Goal: Information Seeking & Learning: Learn about a topic

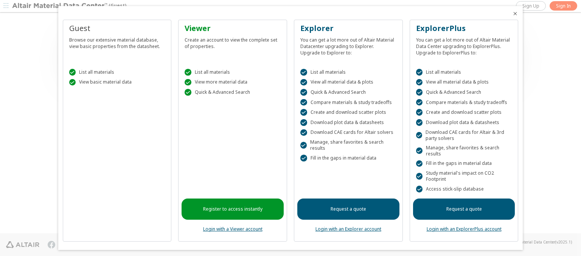
click at [512, 14] on icon "Close" at bounding box center [515, 14] width 6 height 6
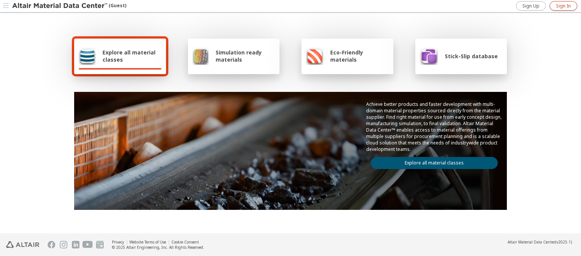
click at [563, 6] on span "Sign In" at bounding box center [563, 6] width 15 height 6
click at [129, 56] on span "Explore all material classes" at bounding box center [131, 56] width 59 height 14
click at [431, 161] on link "Explore all material classes" at bounding box center [434, 163] width 127 height 12
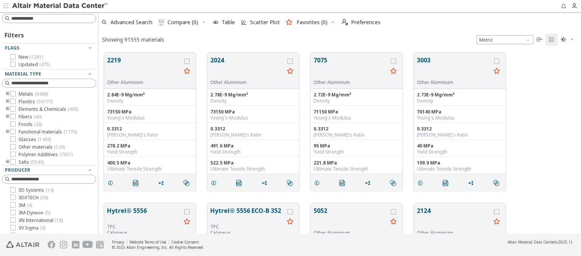
scroll to position [181, 477]
type input "********"
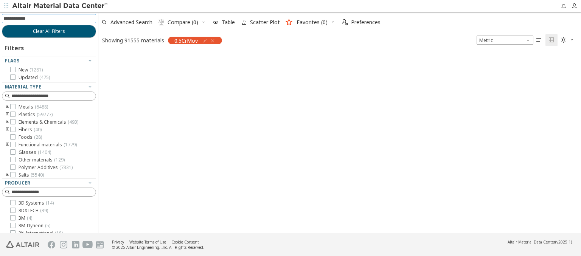
scroll to position [180, 477]
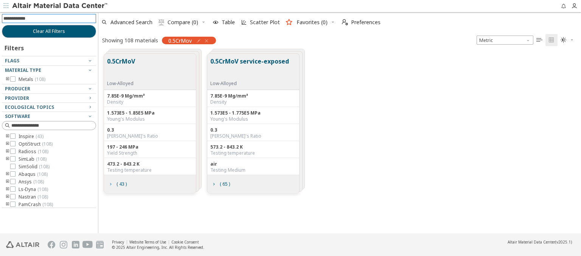
click at [110, 183] on icon "grid" at bounding box center [110, 184] width 6 height 6
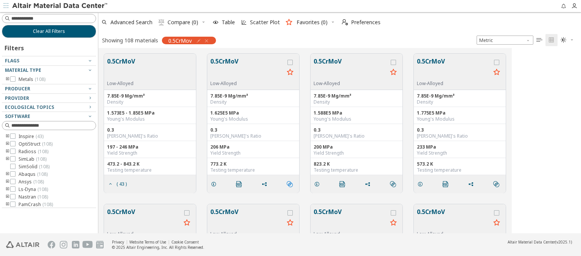
click at [290, 183] on icon "" at bounding box center [290, 184] width 6 height 6
click at [323, 222] on span "Similar Electrical Properties" at bounding box center [324, 222] width 73 height 12
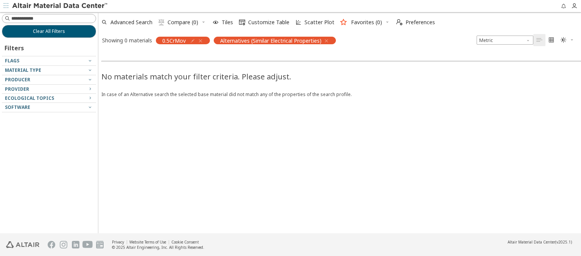
click at [326, 40] on icon "button" at bounding box center [326, 41] width 6 height 6
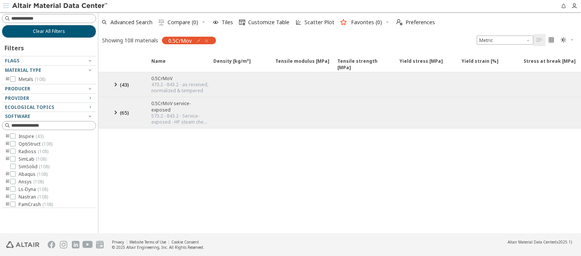
click at [122, 84] on span "( 43 )" at bounding box center [124, 84] width 9 height 7
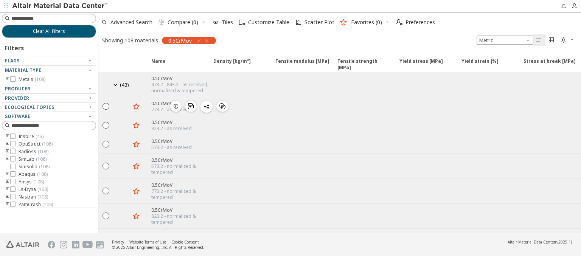
click at [222, 105] on icon "" at bounding box center [222, 106] width 6 height 6
click at [256, 117] on span "Similar Mechanical Properties" at bounding box center [256, 118] width 73 height 12
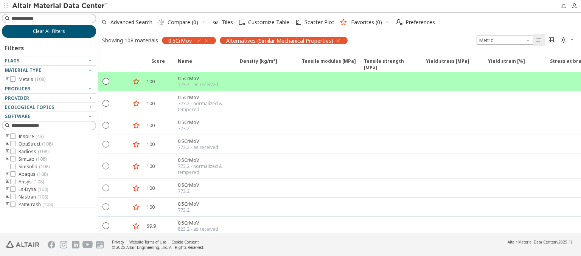
click at [49, 31] on span "Clear All Filters" at bounding box center [49, 31] width 32 height 6
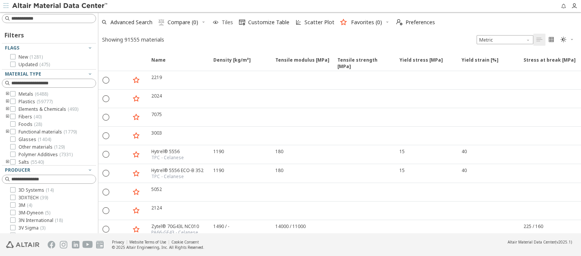
click at [216, 22] on icon "button" at bounding box center [216, 22] width 6 height 6
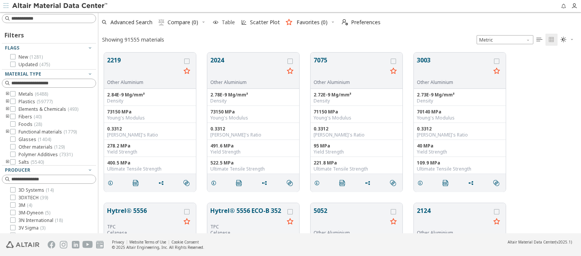
scroll to position [181, 477]
click at [216, 22] on icon "button" at bounding box center [216, 22] width 6 height 6
